Goal: Information Seeking & Learning: Learn about a topic

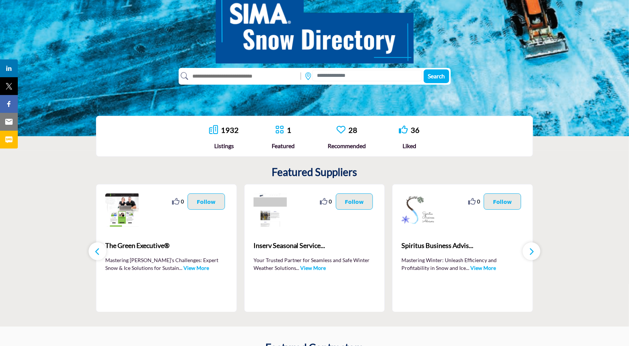
scroll to position [93, 0]
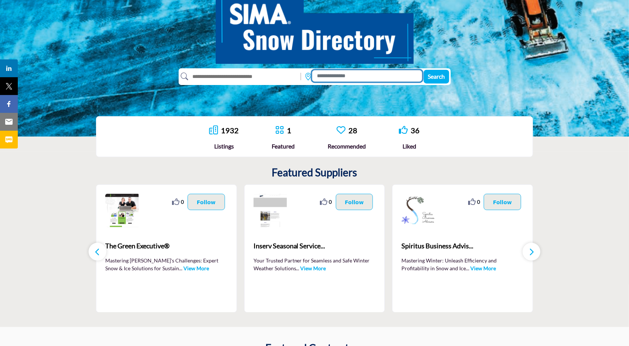
click at [330, 80] on input at bounding box center [367, 75] width 110 height 11
click at [313, 78] on input at bounding box center [367, 75] width 110 height 11
click at [285, 77] on input "text" at bounding box center [243, 76] width 109 height 12
click at [320, 77] on input at bounding box center [367, 75] width 110 height 11
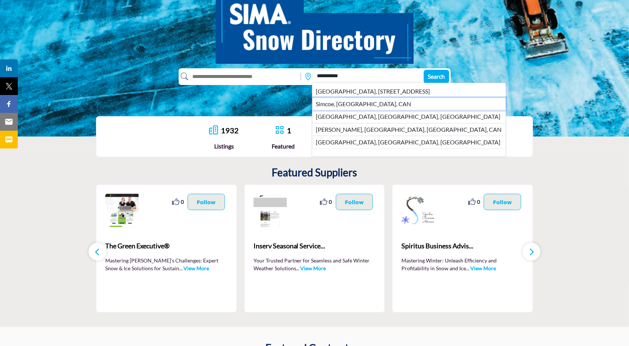
click at [342, 109] on li "Simcoe, ON, CAN" at bounding box center [409, 104] width 194 height 13
type input "**********"
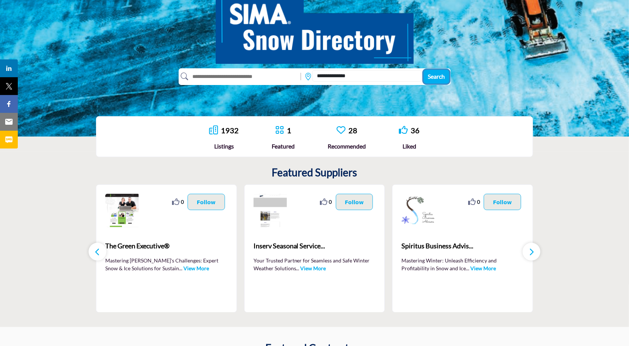
click at [438, 75] on span "Search" at bounding box center [436, 76] width 17 height 7
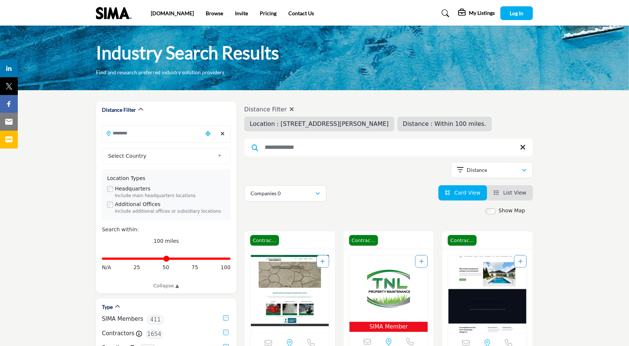
type input "**********"
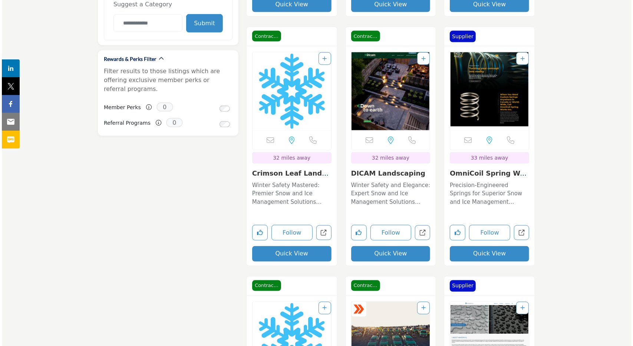
scroll to position [701, 0]
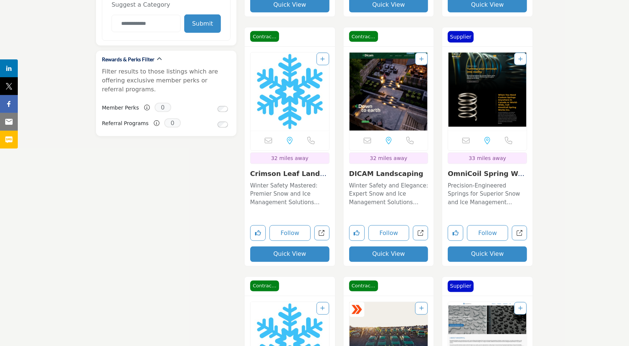
click at [410, 251] on button "Quick View" at bounding box center [388, 254] width 79 height 16
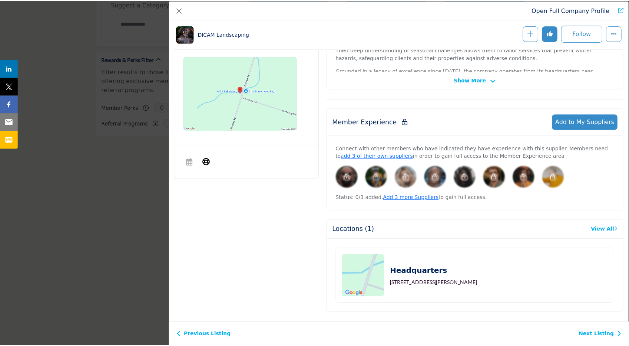
scroll to position [0, 0]
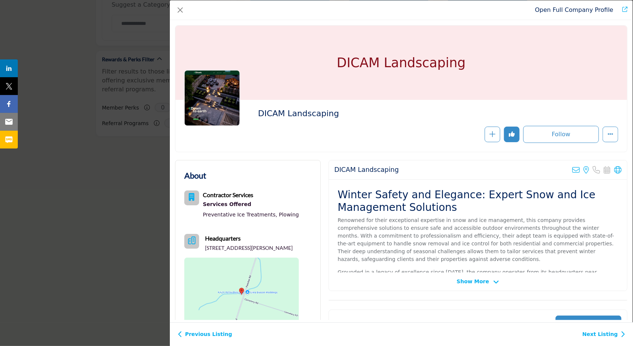
click at [179, 17] on div "Open Full Company Profile" at bounding box center [401, 10] width 463 height 20
click at [179, 11] on button "Close" at bounding box center [180, 10] width 10 height 10
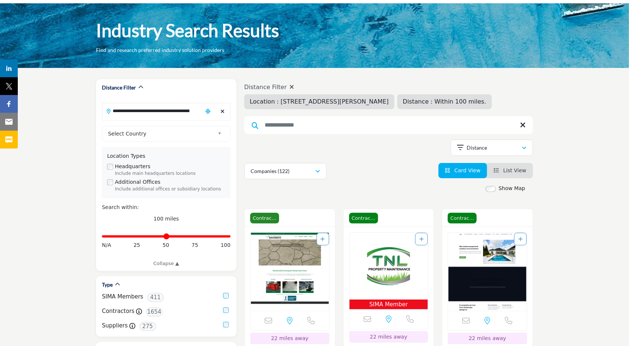
scroll to position [22, 0]
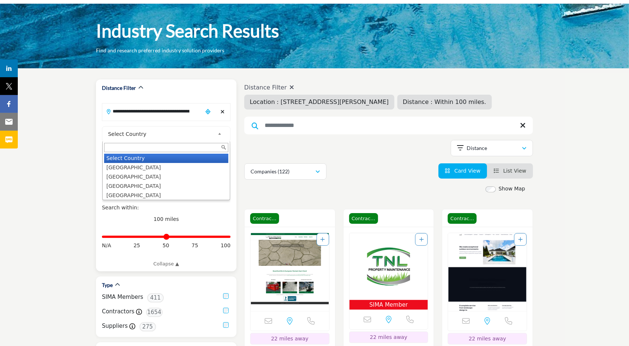
click at [217, 131] on link "Select Country" at bounding box center [164, 133] width 119 height 9
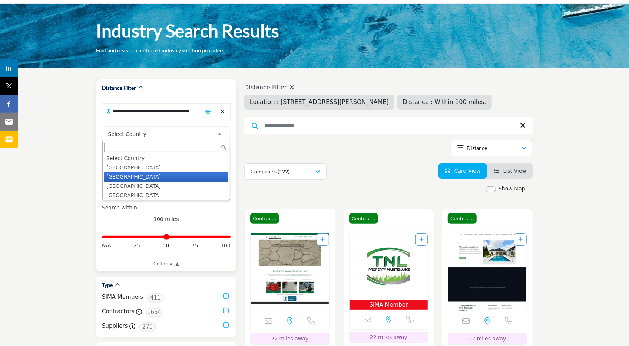
click at [157, 174] on li "[GEOGRAPHIC_DATA]" at bounding box center [166, 176] width 124 height 9
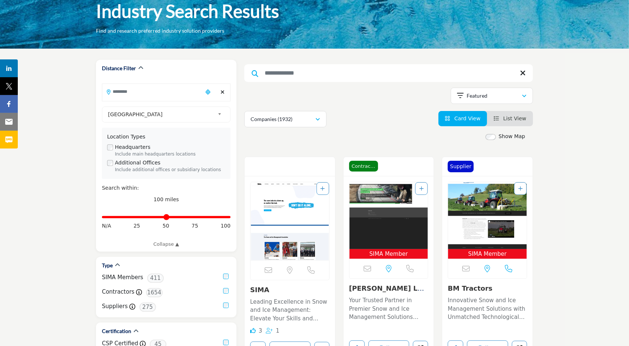
scroll to position [49, 0]
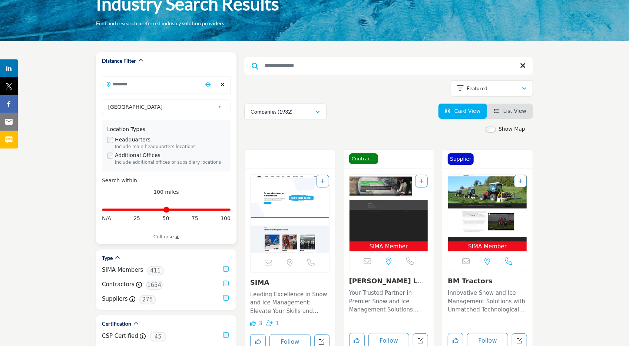
click at [154, 81] on input "Search Location" at bounding box center [152, 84] width 100 height 14
click at [151, 106] on li "[STREET_ADDRESS][PERSON_NAME][PERSON_NAME]" at bounding box center [166, 103] width 122 height 19
type input "**********"
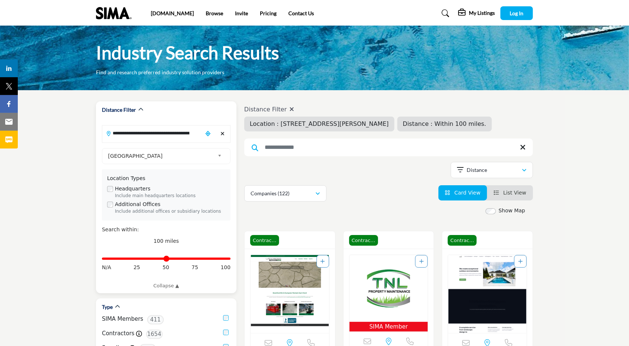
click at [138, 263] on div "Distance in miles N/A 25 50 75 100" at bounding box center [166, 262] width 129 height 28
type input "**"
click at [135, 259] on input "Distance in miles" at bounding box center [166, 258] width 129 height 1
click at [260, 11] on link "Pricing" at bounding box center [268, 13] width 17 height 6
